Goal: Task Accomplishment & Management: Use online tool/utility

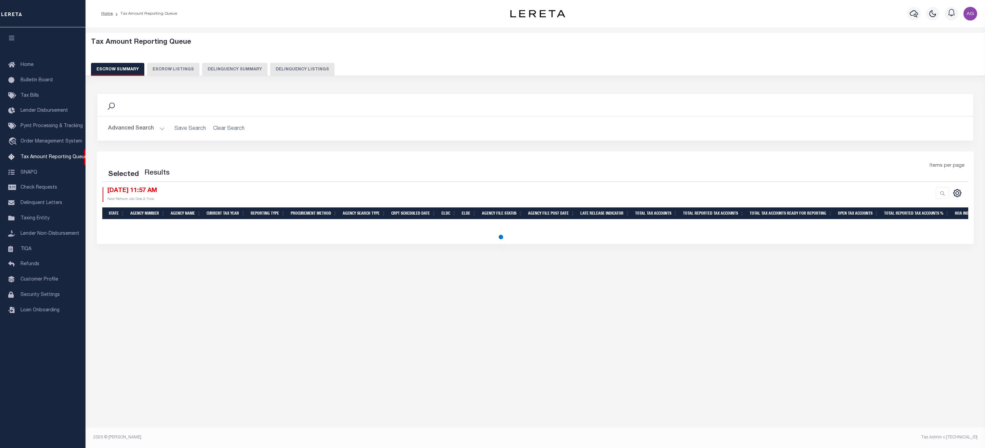
select select "100"
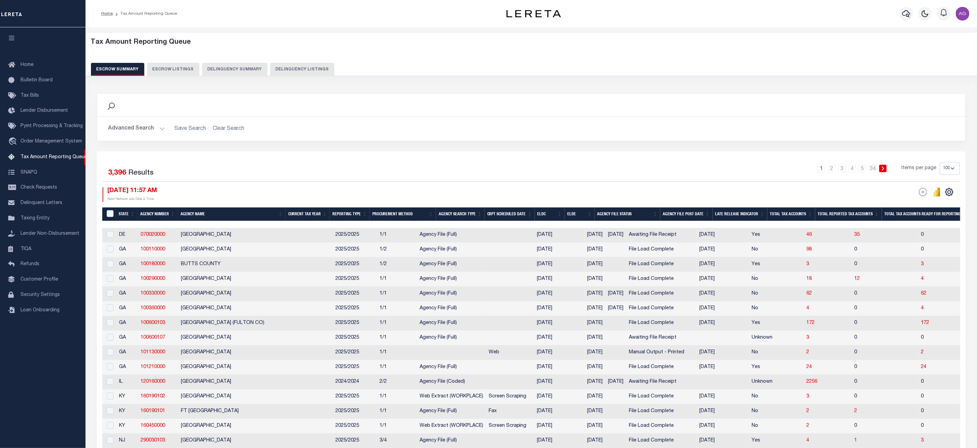
click at [249, 69] on button "Delinquency Summary" at bounding box center [234, 69] width 65 height 13
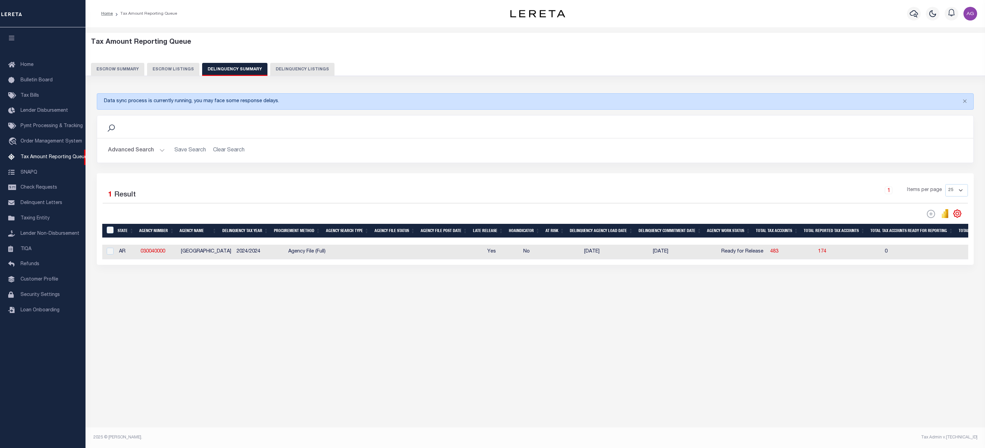
click at [144, 147] on button "Advanced Search" at bounding box center [136, 150] width 57 height 13
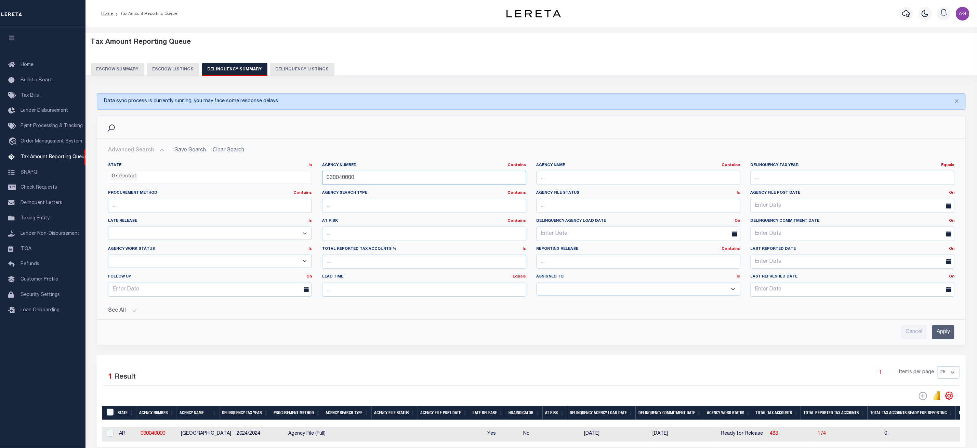
click at [408, 182] on input "030040000" at bounding box center [424, 178] width 204 height 14
click at [628, 179] on input "text" at bounding box center [639, 178] width 204 height 14
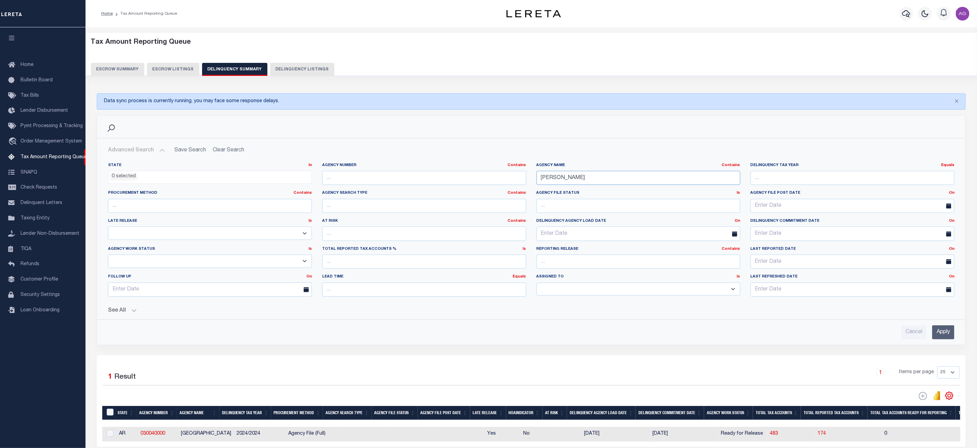
type input "[PERSON_NAME]"
click at [939, 340] on input "Apply" at bounding box center [943, 333] width 22 height 14
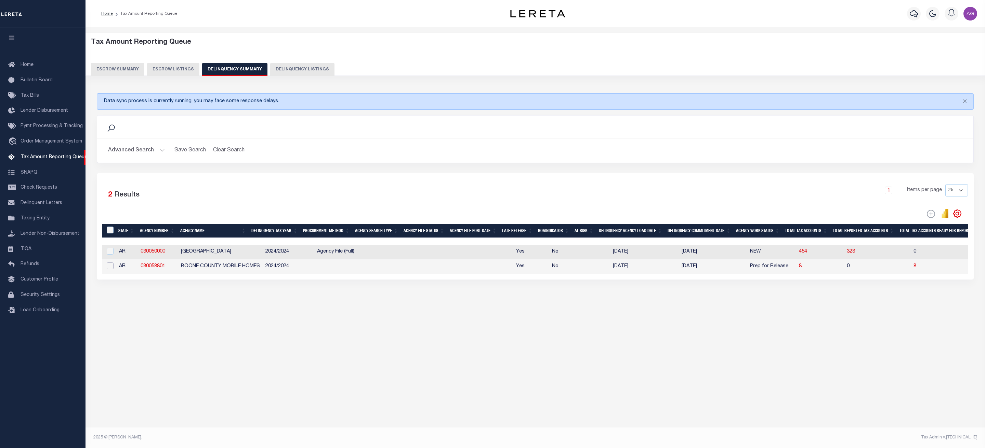
click at [108, 267] on input "checkbox" at bounding box center [110, 266] width 7 height 7
checkbox input "true"
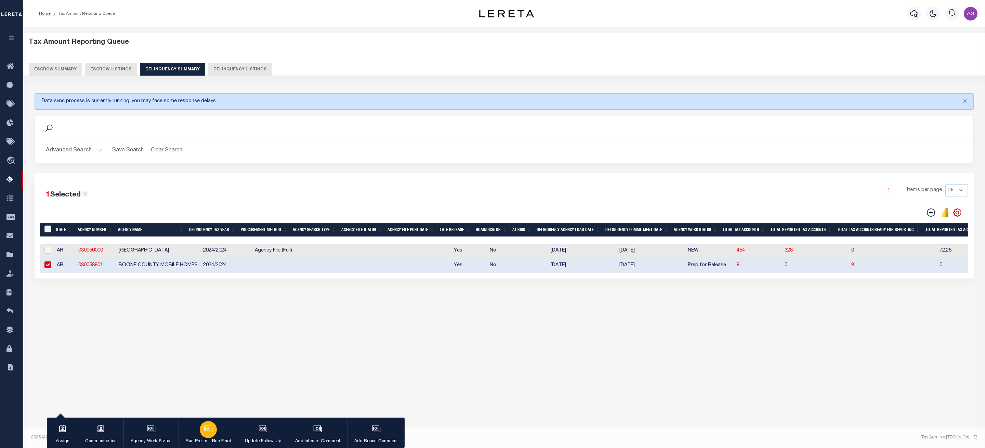
click at [212, 426] on icon "button" at bounding box center [208, 429] width 9 height 9
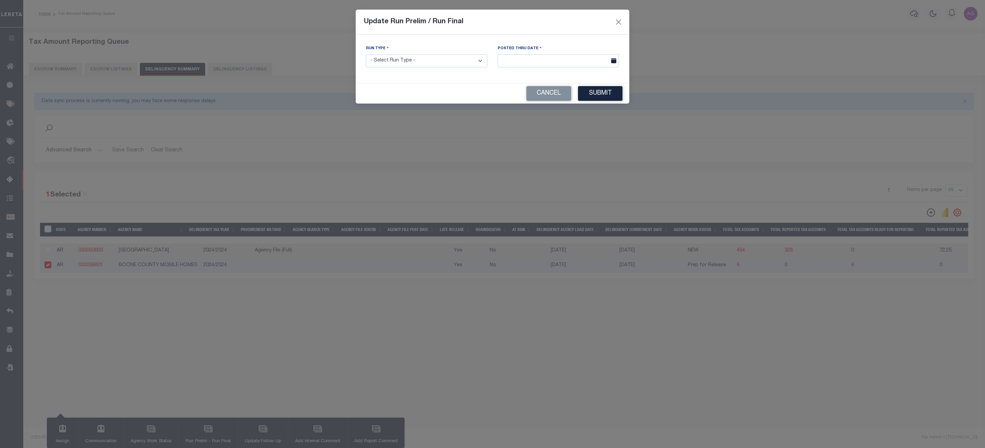
click at [392, 63] on select "- Select Run Type - Prelim Run Final Run" at bounding box center [426, 60] width 121 height 13
select select "P"
click at [366, 55] on select "- Select Run Type - Prelim Run Final Run" at bounding box center [426, 60] width 121 height 13
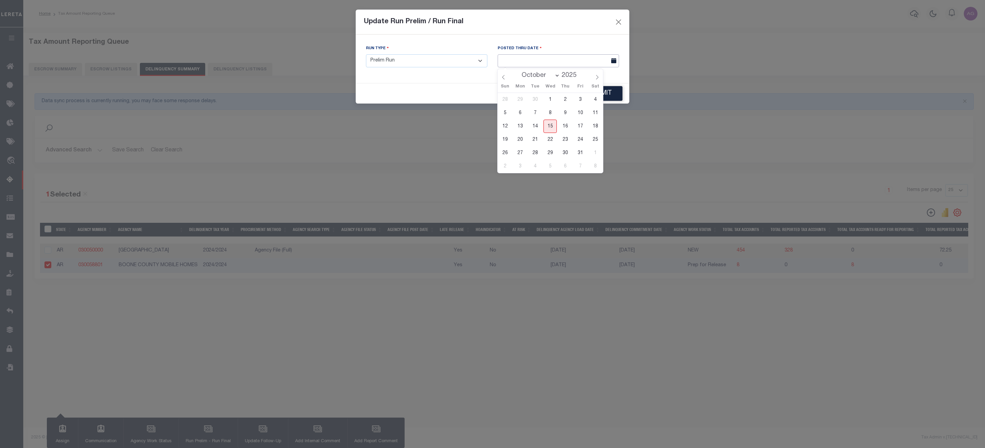
click at [546, 64] on input "text" at bounding box center [558, 60] width 121 height 13
click at [552, 128] on span "15" at bounding box center [549, 126] width 13 height 13
type input "[DATE]"
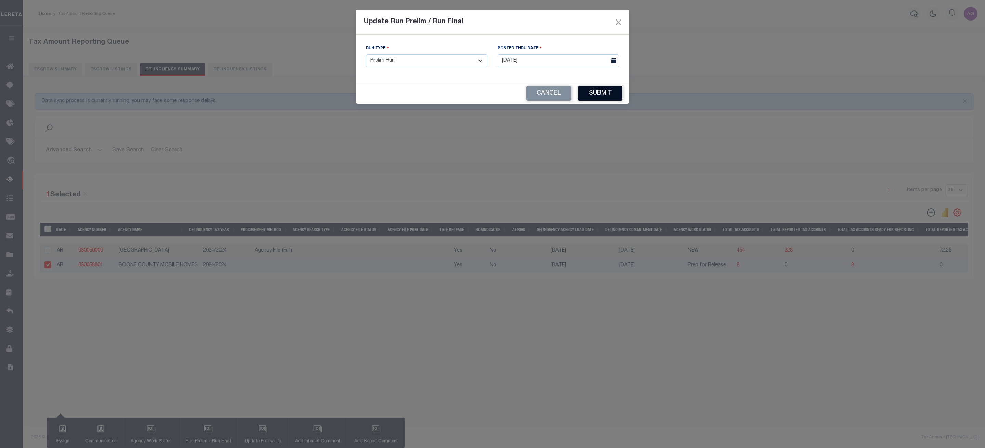
click at [611, 93] on button "Submit" at bounding box center [600, 93] width 44 height 15
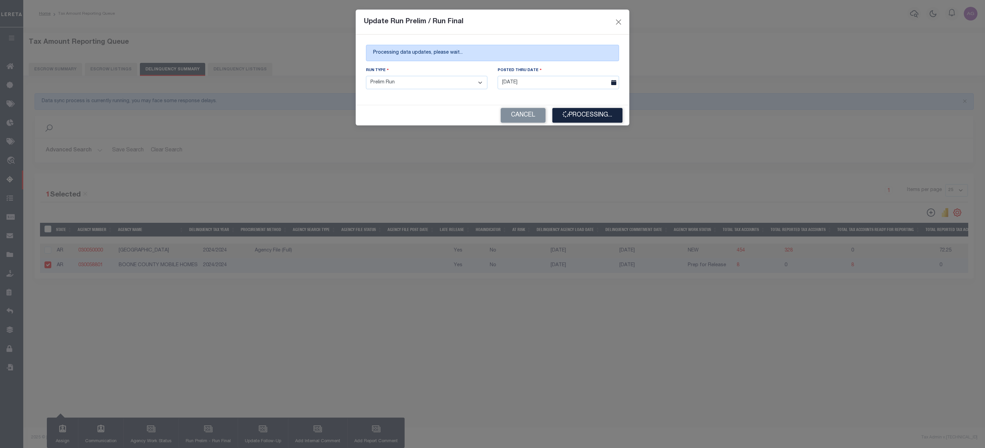
click at [705, 319] on div "Update Run Prelim / Run Final Processing data updates, please wait... Run Type …" at bounding box center [492, 224] width 985 height 448
click at [810, 380] on div "Update Run Prelim / Run Final Processing data updates, please wait... Run Type …" at bounding box center [492, 224] width 985 height 448
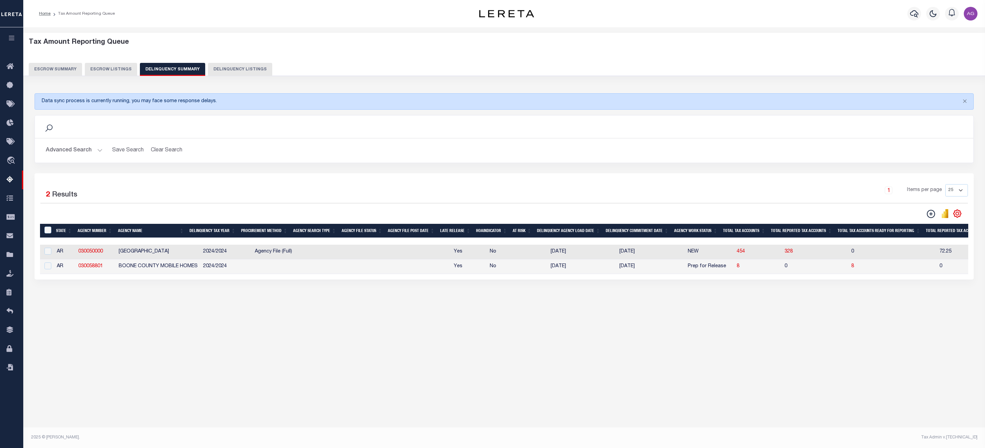
click at [76, 149] on button "Advanced Search" at bounding box center [74, 150] width 57 height 13
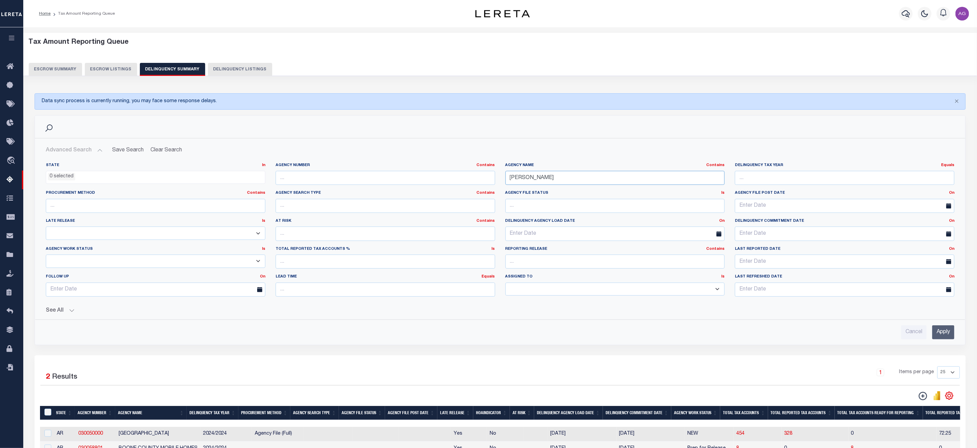
click at [553, 181] on input "[PERSON_NAME]" at bounding box center [615, 178] width 220 height 14
type input "[GEOGRAPHIC_DATA]"
click at [941, 330] on input "Apply" at bounding box center [943, 333] width 22 height 14
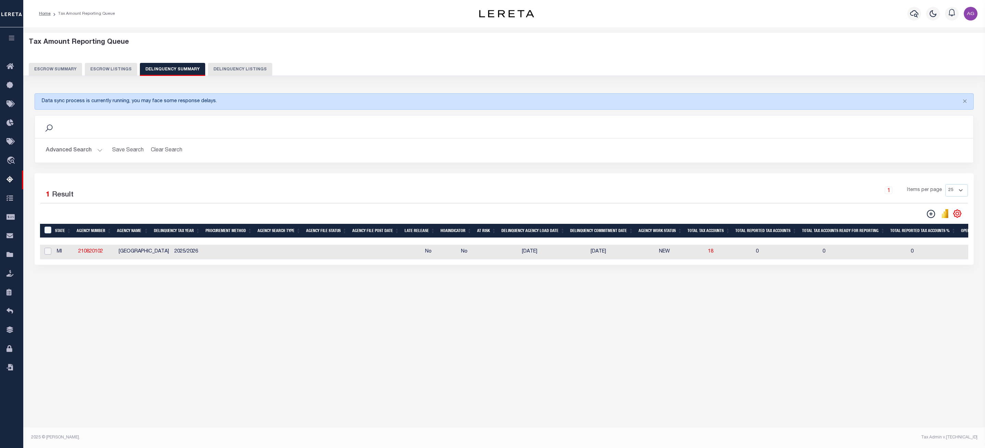
click at [49, 252] on input "checkbox" at bounding box center [47, 251] width 7 height 7
checkbox input "true"
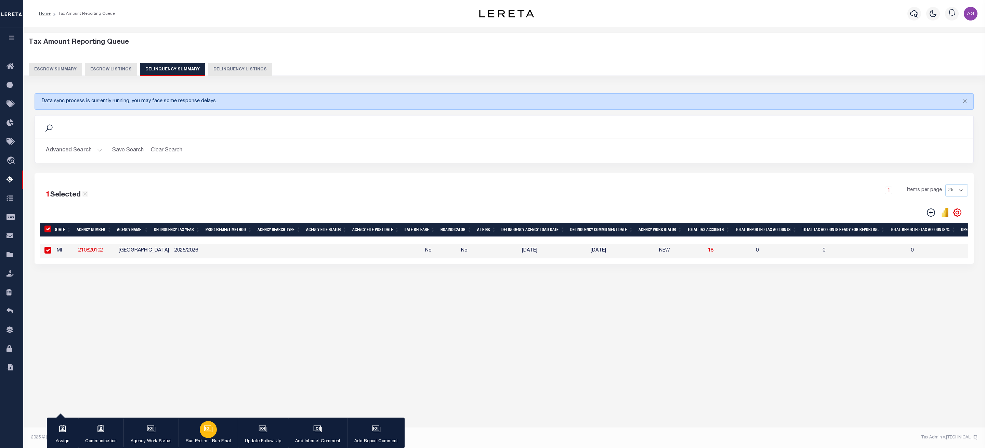
click at [210, 431] on icon "button" at bounding box center [208, 429] width 9 height 9
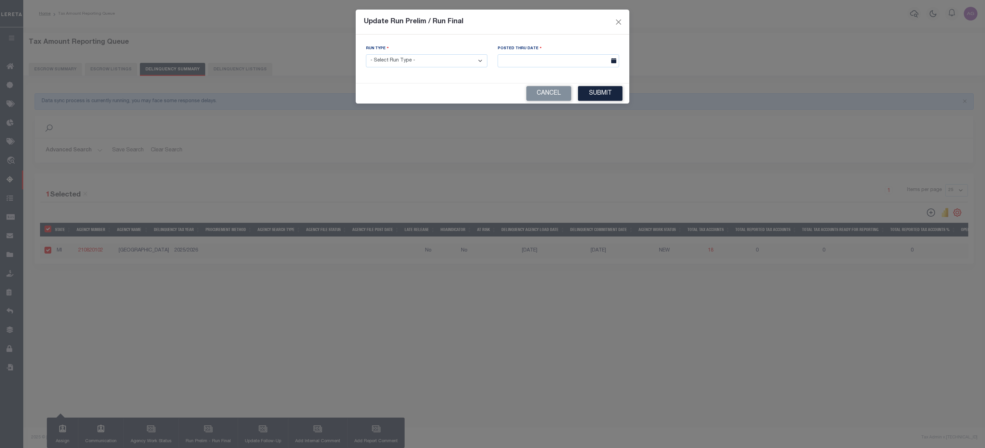
click at [450, 61] on select "- Select Run Type - Prelim Run Final Run" at bounding box center [426, 60] width 121 height 13
select select "P"
click at [366, 55] on select "- Select Run Type - Prelim Run Final Run" at bounding box center [426, 60] width 121 height 13
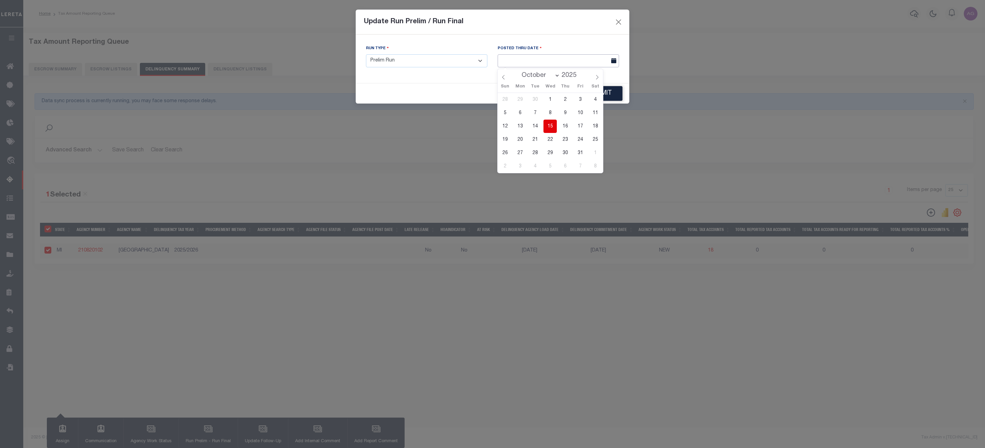
click at [553, 68] on input "text" at bounding box center [558, 60] width 121 height 13
click at [554, 128] on span "15" at bounding box center [549, 126] width 13 height 13
type input "[DATE]"
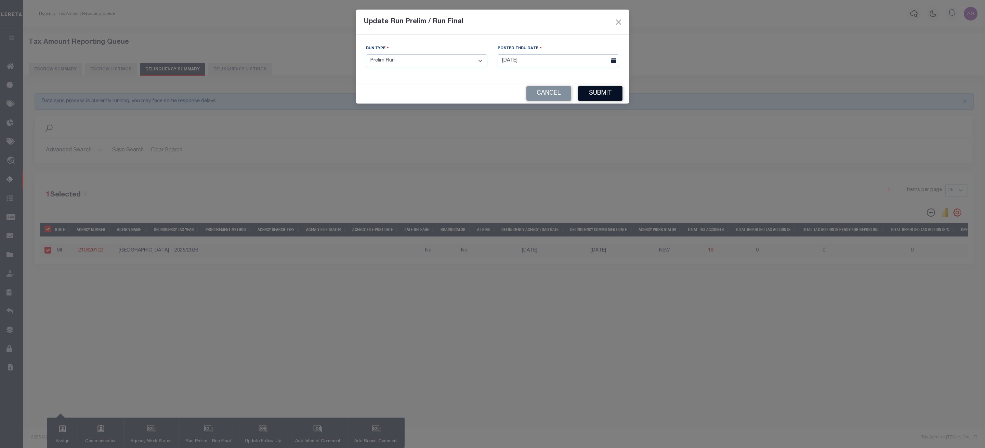
click at [602, 94] on button "Submit" at bounding box center [600, 93] width 44 height 15
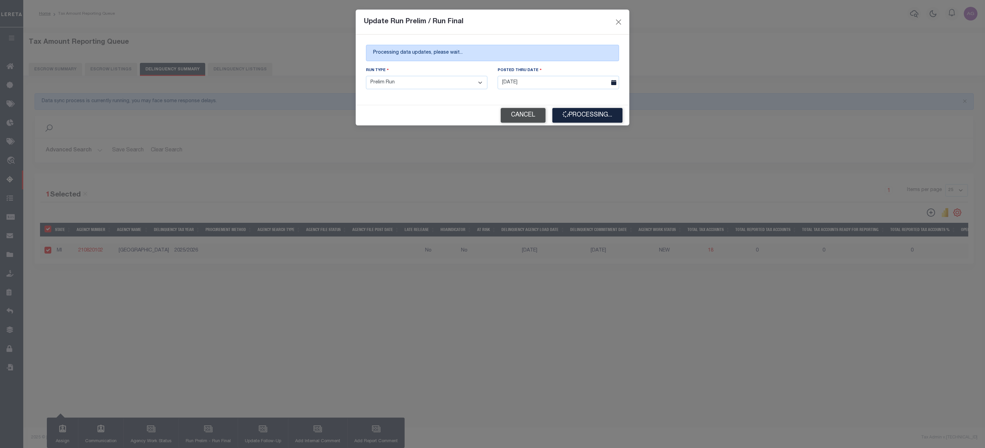
click at [526, 111] on button "Cancel" at bounding box center [523, 115] width 45 height 15
